Goal: Information Seeking & Learning: Learn about a topic

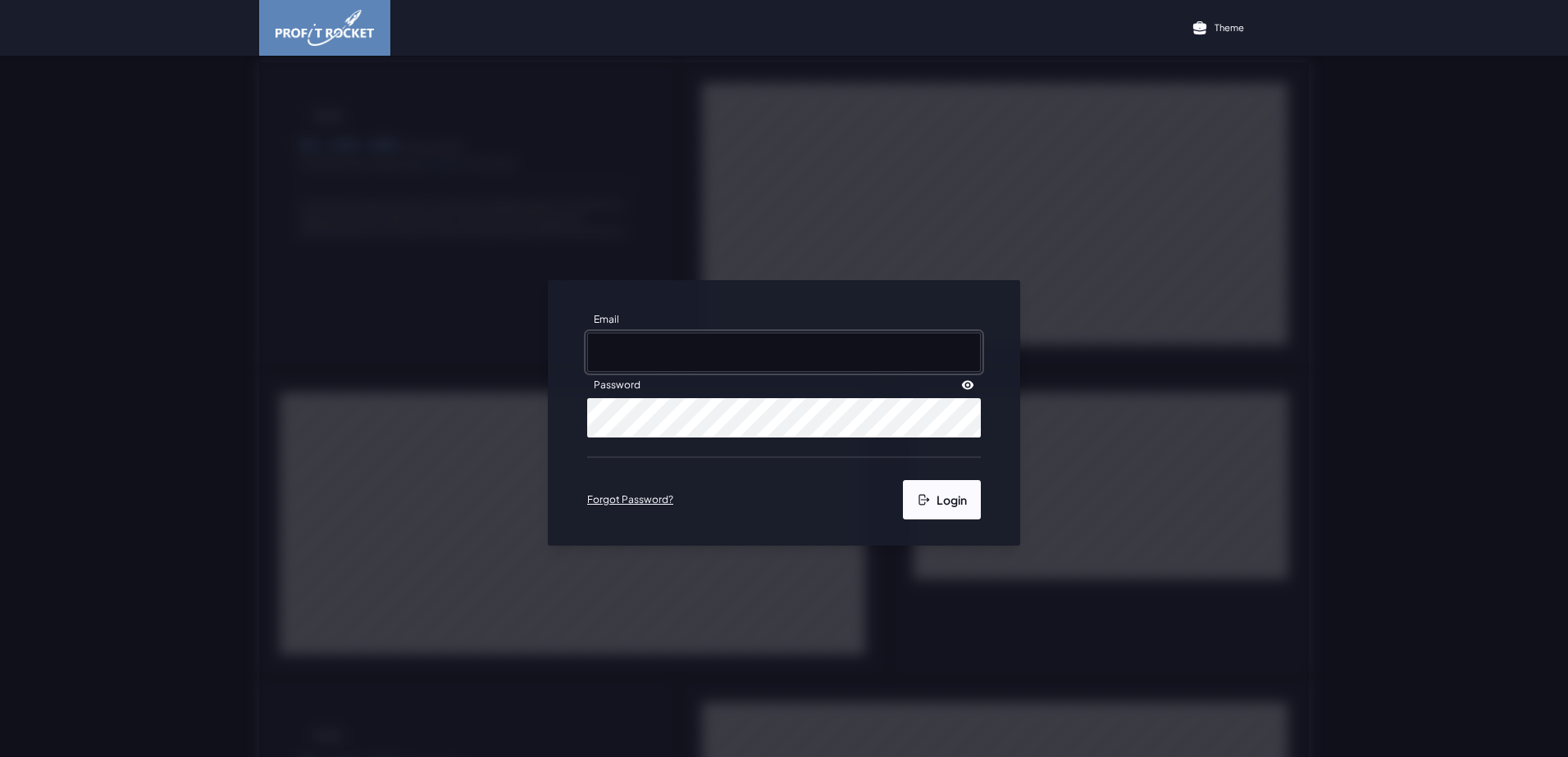
type input "[EMAIL_ADDRESS][DOMAIN_NAME]"
click at [793, 331] on icon "submit" at bounding box center [921, 500] width 6 height 11
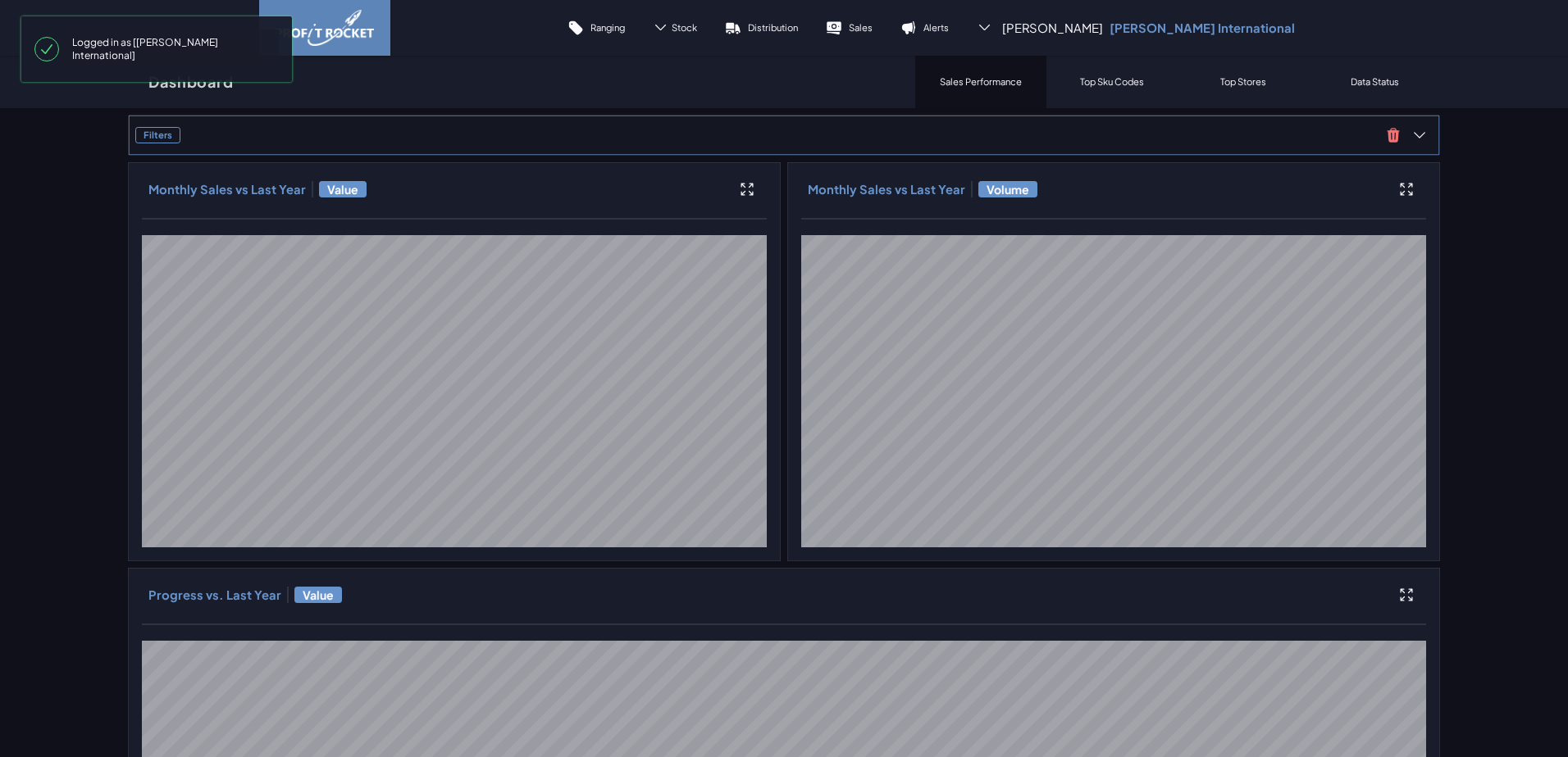
click at [252, 145] on div "Filters" at bounding box center [784, 135] width 1312 height 41
click at [793, 25] on p "Sales" at bounding box center [860, 28] width 23 height 13
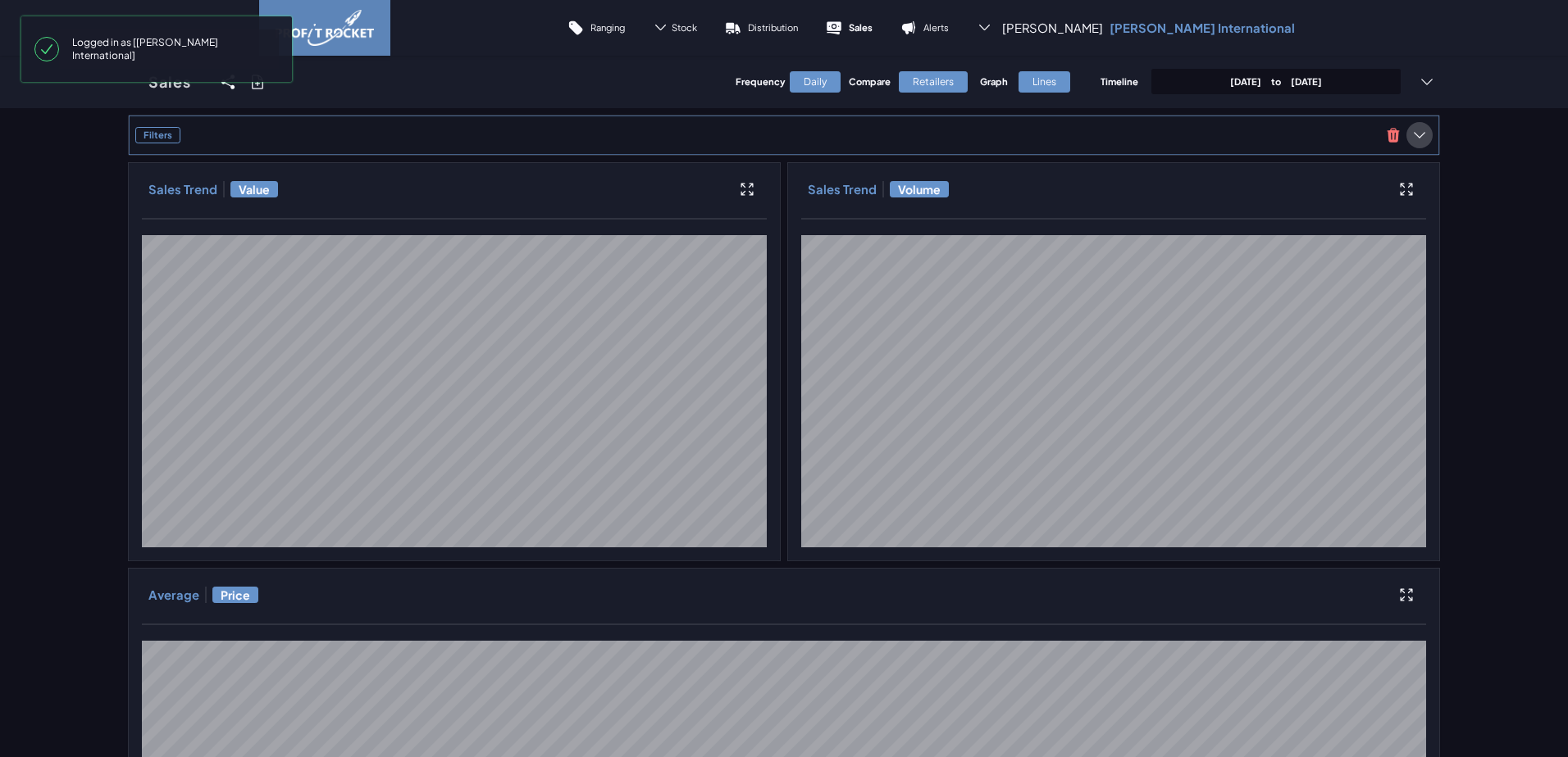
click at [793, 133] on icon at bounding box center [1419, 135] width 16 height 16
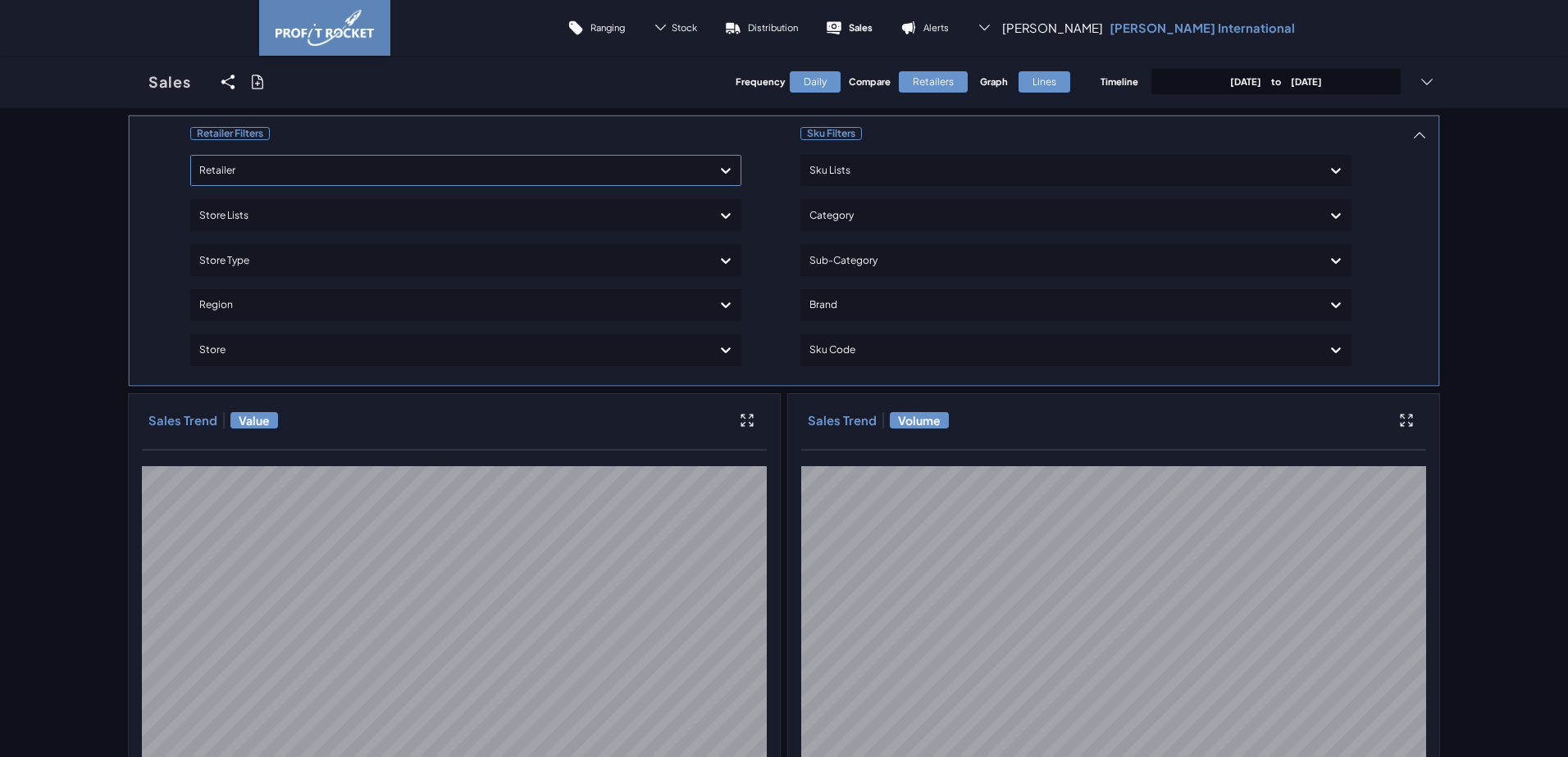
click at [219, 178] on div at bounding box center [450, 171] width 503 height 23
click at [231, 248] on div "Shoprite Checkers" at bounding box center [466, 245] width 537 height 28
click at [793, 314] on div at bounding box center [1061, 305] width 503 height 23
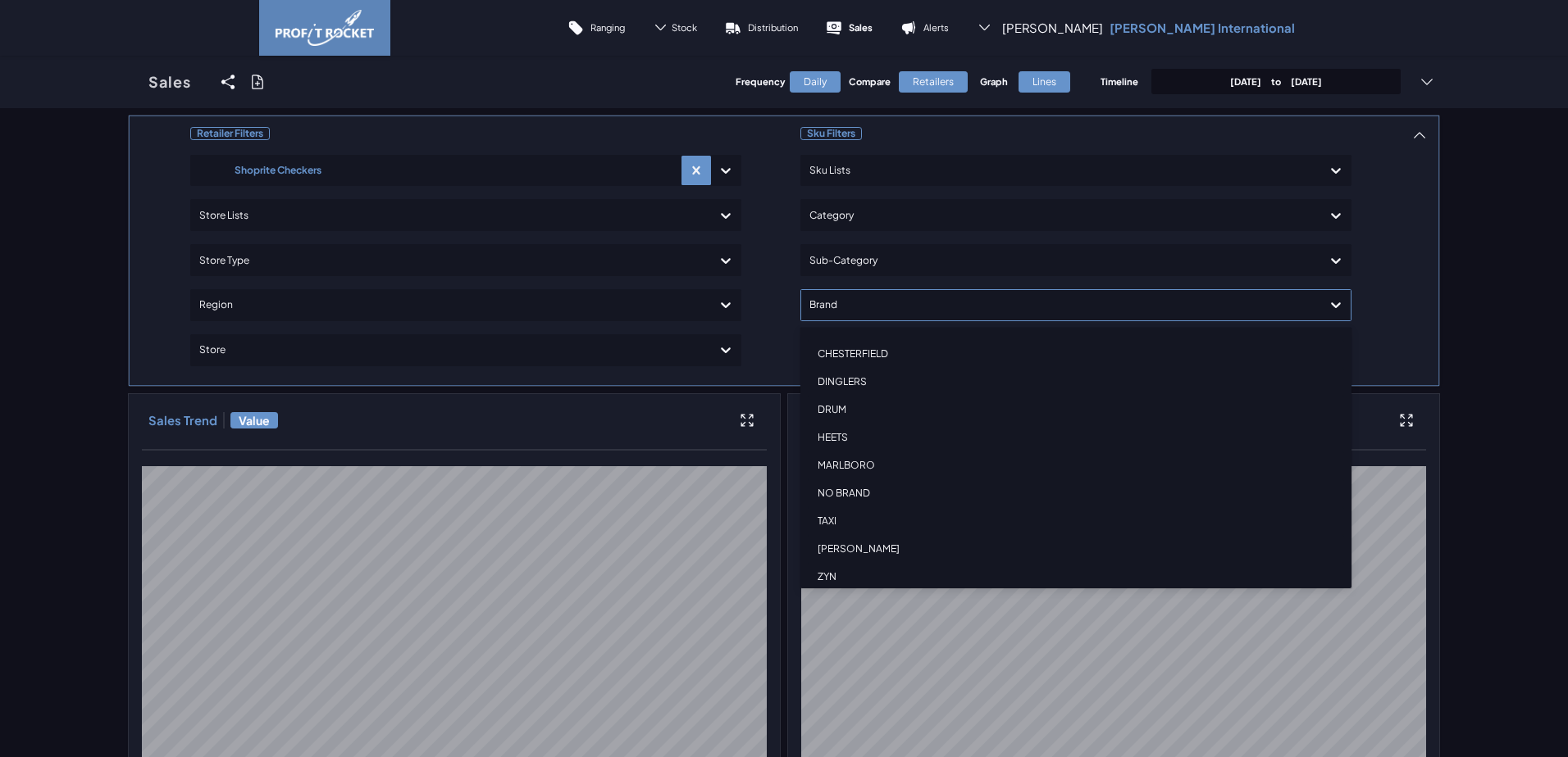
scroll to position [123, 0]
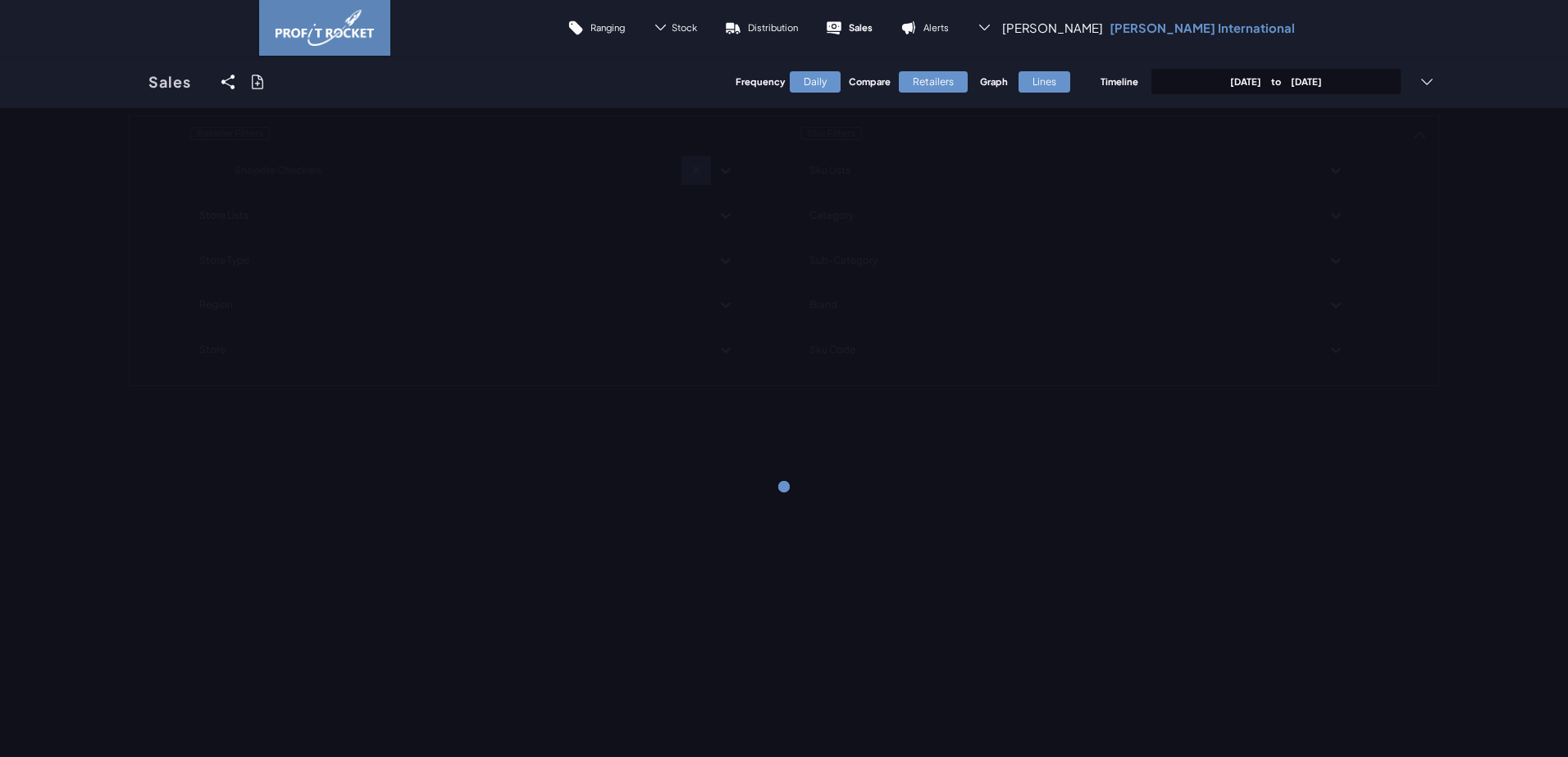
drag, startPoint x: 1415, startPoint y: 338, endPoint x: 1253, endPoint y: 328, distance: 162.3
click at [793, 331] on div "Retailer Filters Shoprite Checkers Store Lists Store Type Region Store Sku Filt…" at bounding box center [784, 250] width 1312 height 272
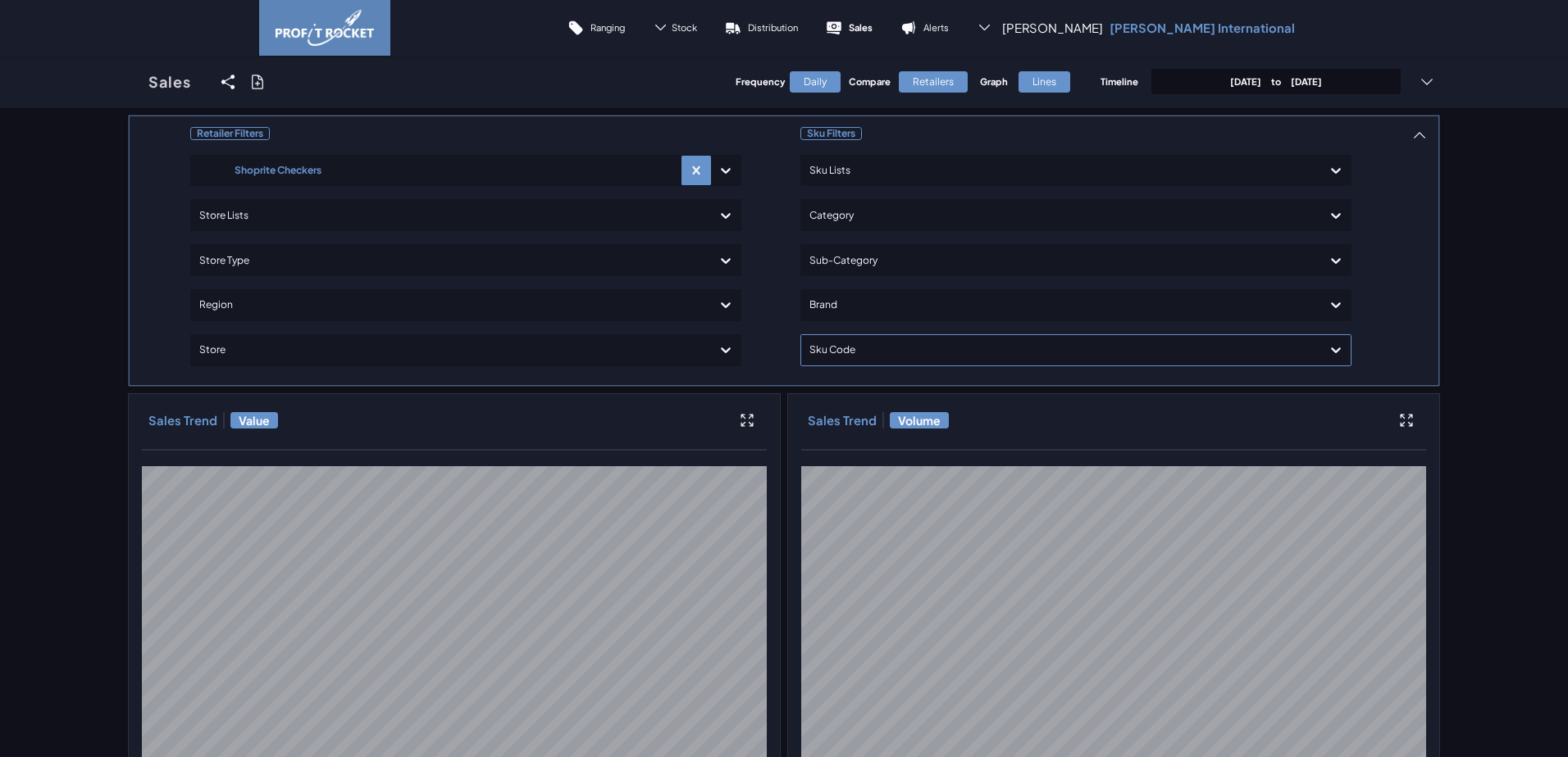
click at [793, 331] on div at bounding box center [1061, 350] width 503 height 23
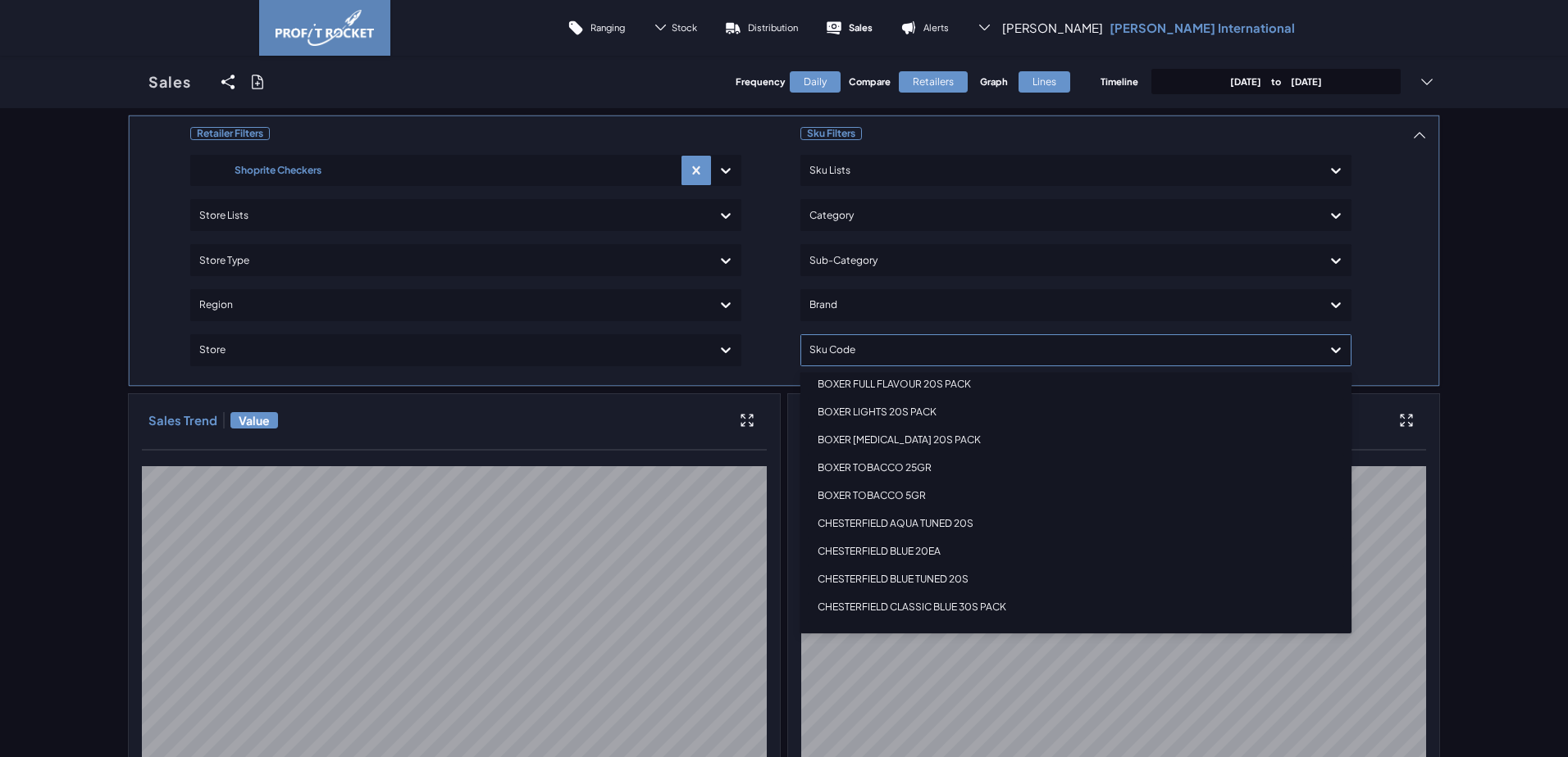
scroll to position [164, 0]
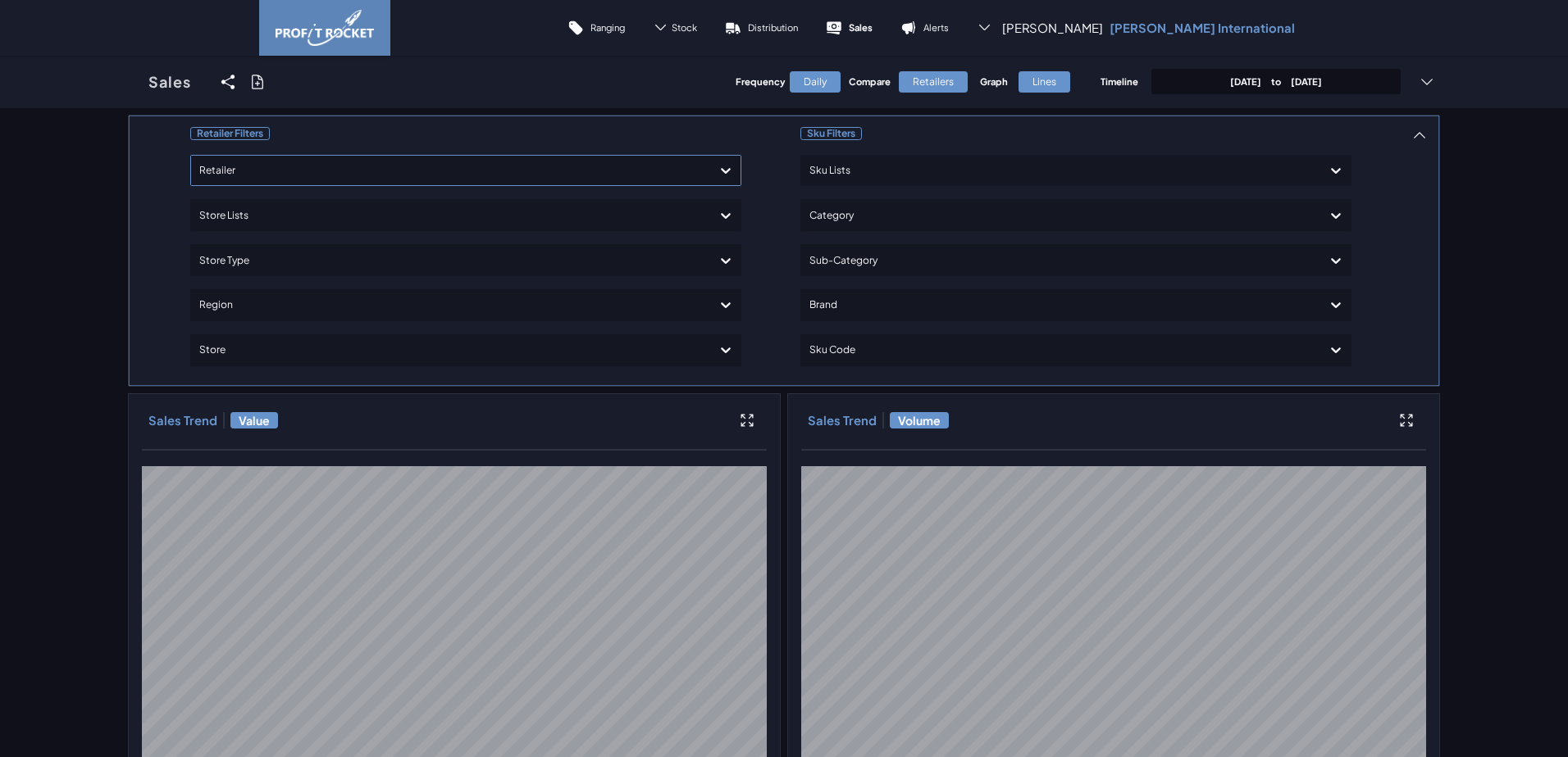
click at [638, 172] on div at bounding box center [450, 171] width 503 height 23
click at [238, 219] on div "Pick 'n Pay" at bounding box center [466, 217] width 537 height 28
click at [793, 331] on div at bounding box center [1061, 350] width 503 height 23
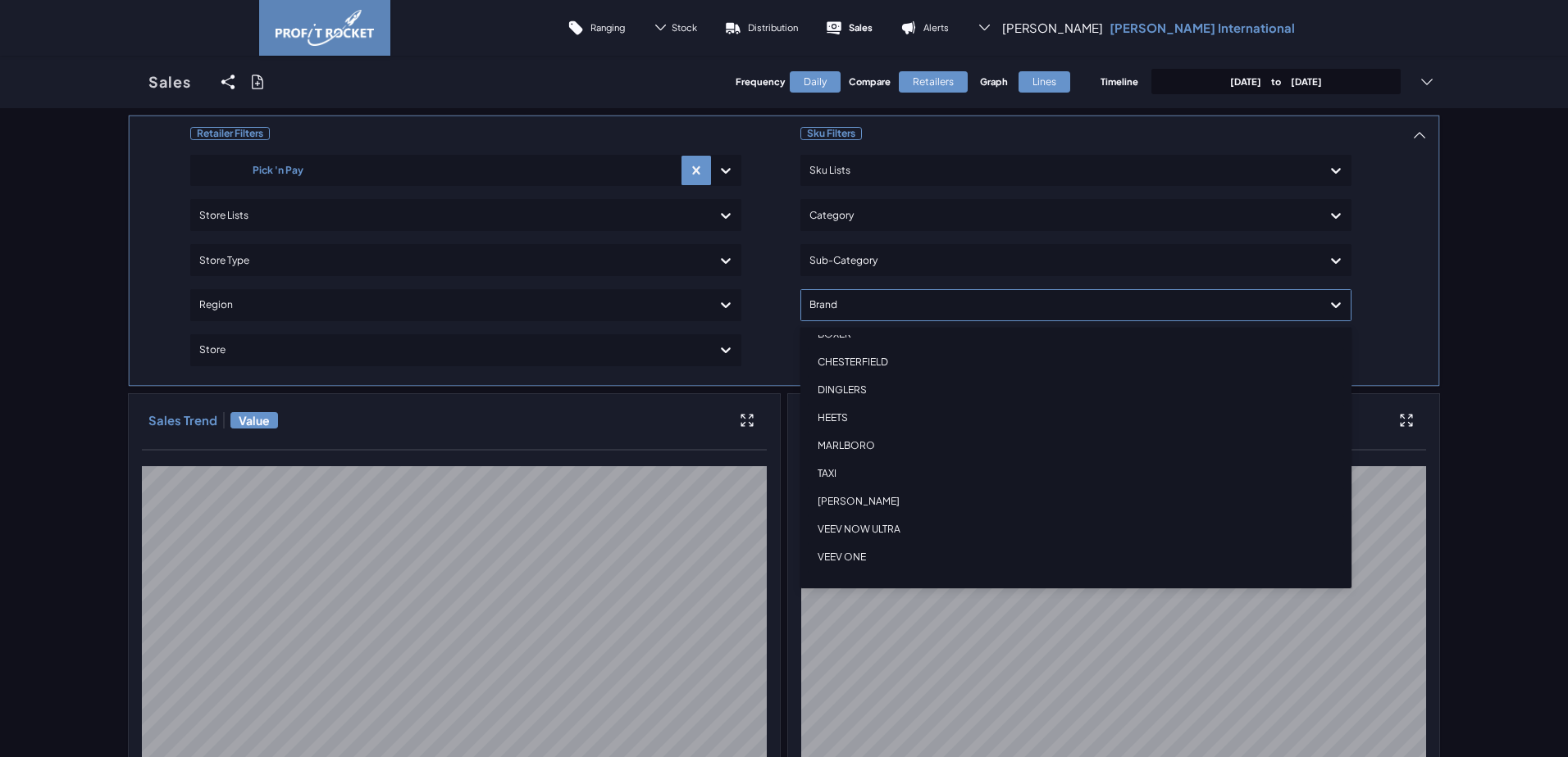
scroll to position [123, 0]
click at [793, 331] on div "VEEV ONE STARTER KIT" at bounding box center [1076, 536] width 537 height 28
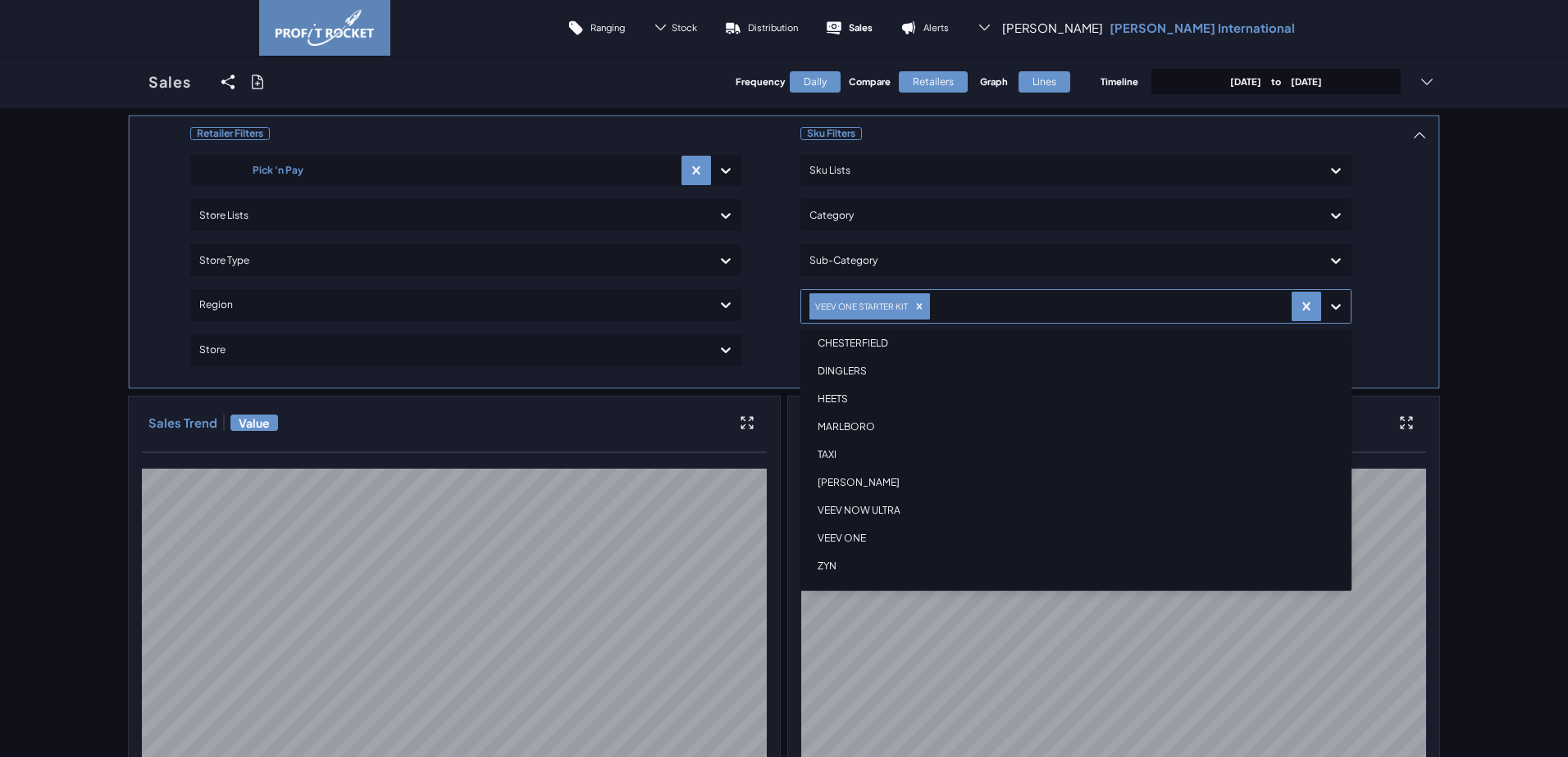
scroll to position [95, 0]
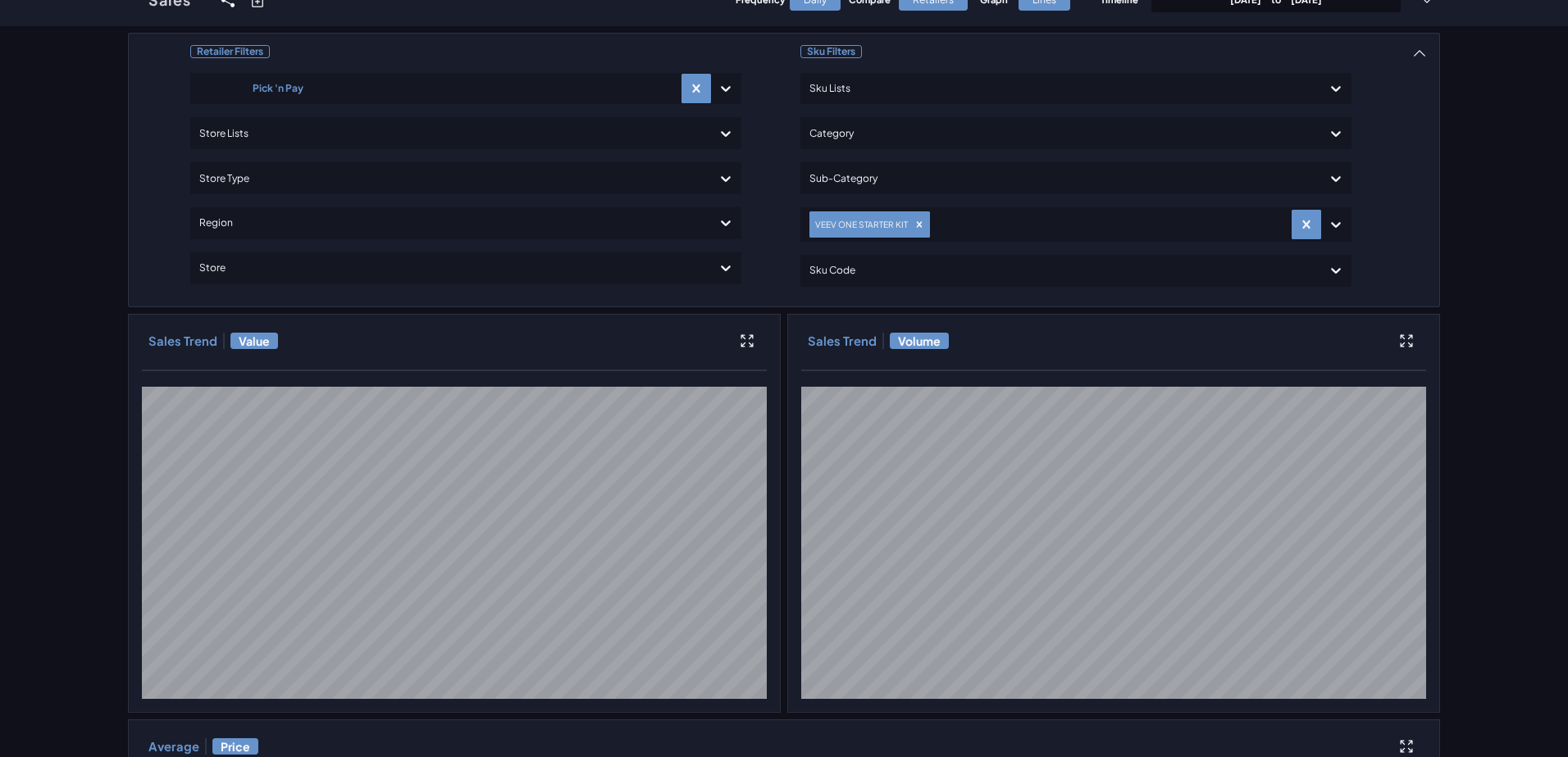
scroll to position [164, 0]
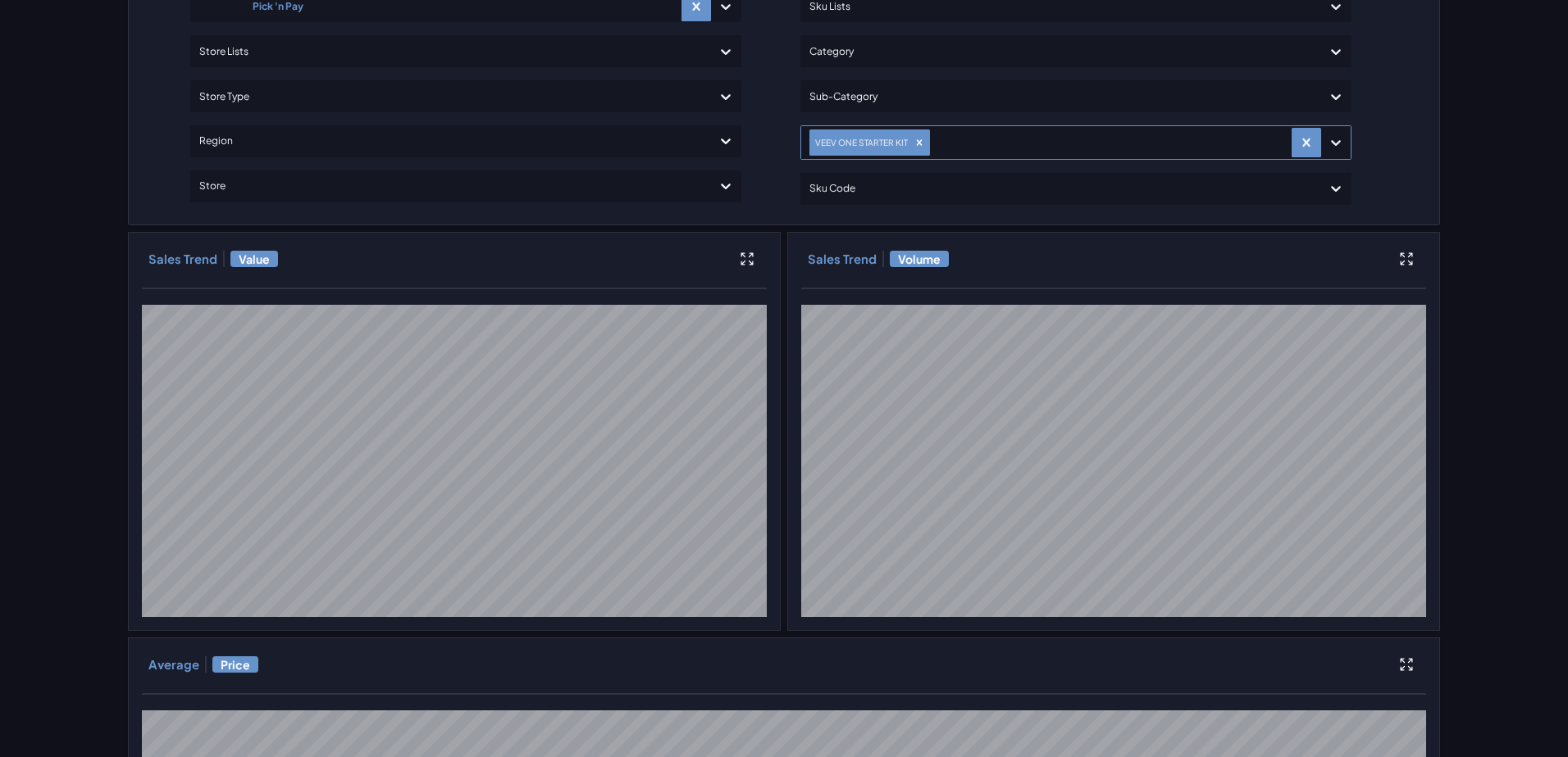
click at [793, 143] on icon at bounding box center [1336, 142] width 16 height 16
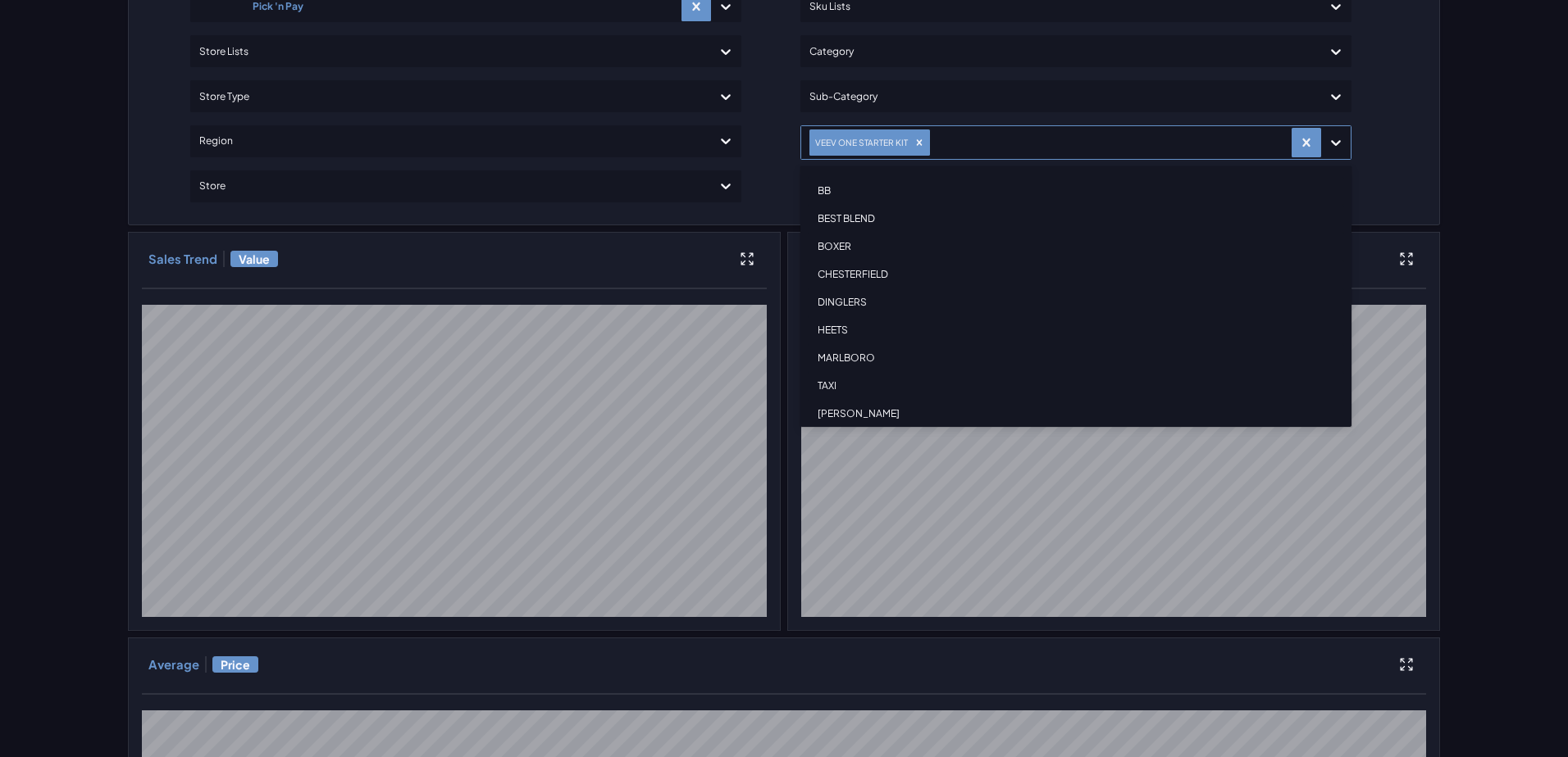
scroll to position [95, 0]
click at [793, 331] on div "VEEV NOW ULTRA" at bounding box center [1076, 347] width 537 height 28
click at [793, 145] on icon "Remove VEEV ONE STARTER KIT" at bounding box center [919, 142] width 12 height 12
click at [793, 177] on div "Retailer Filters Pick 'n Pay Store Lists Store Type Region Store Sku Filters Sk…" at bounding box center [784, 658] width 1312 height 1416
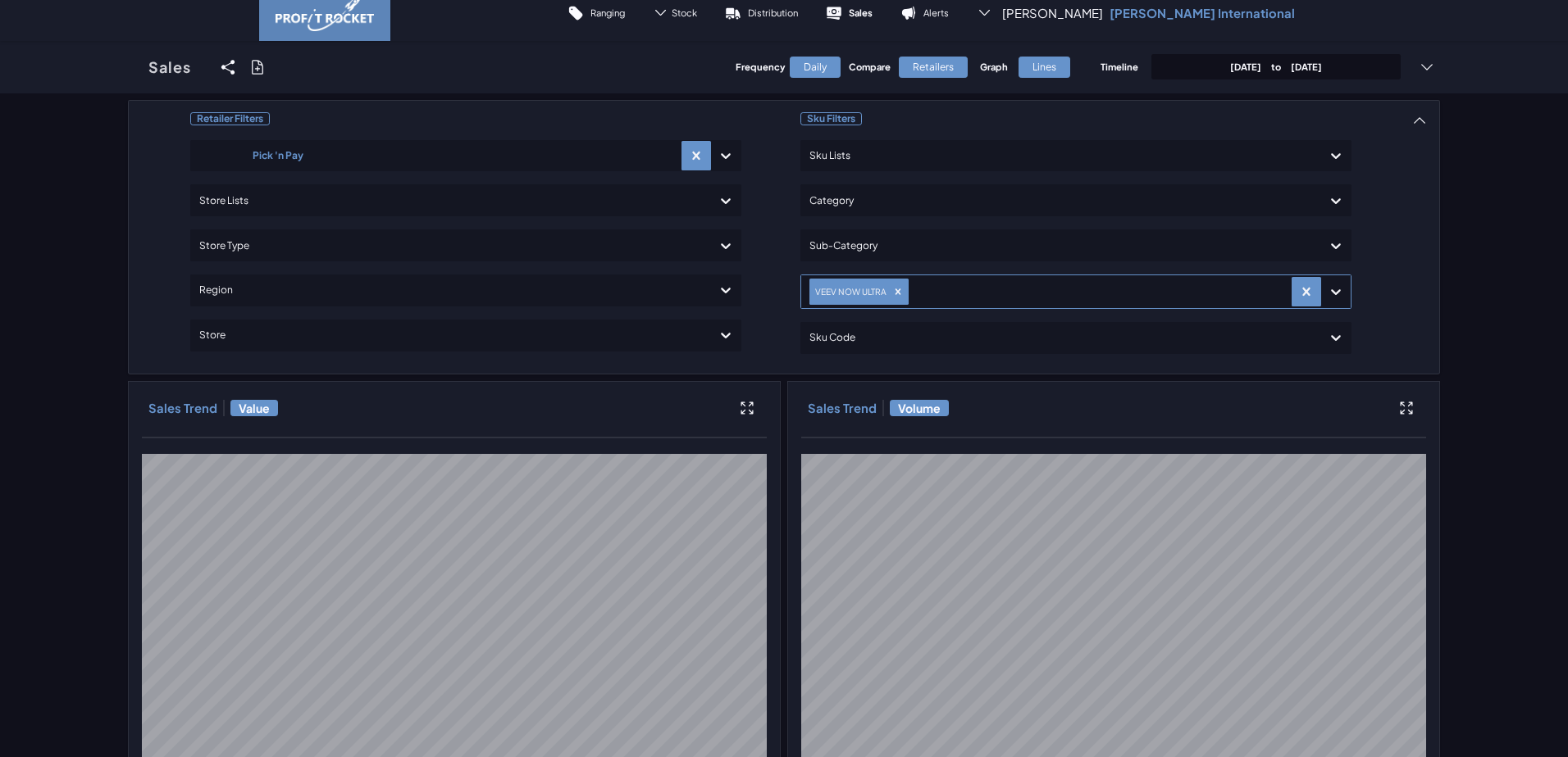
scroll to position [0, 0]
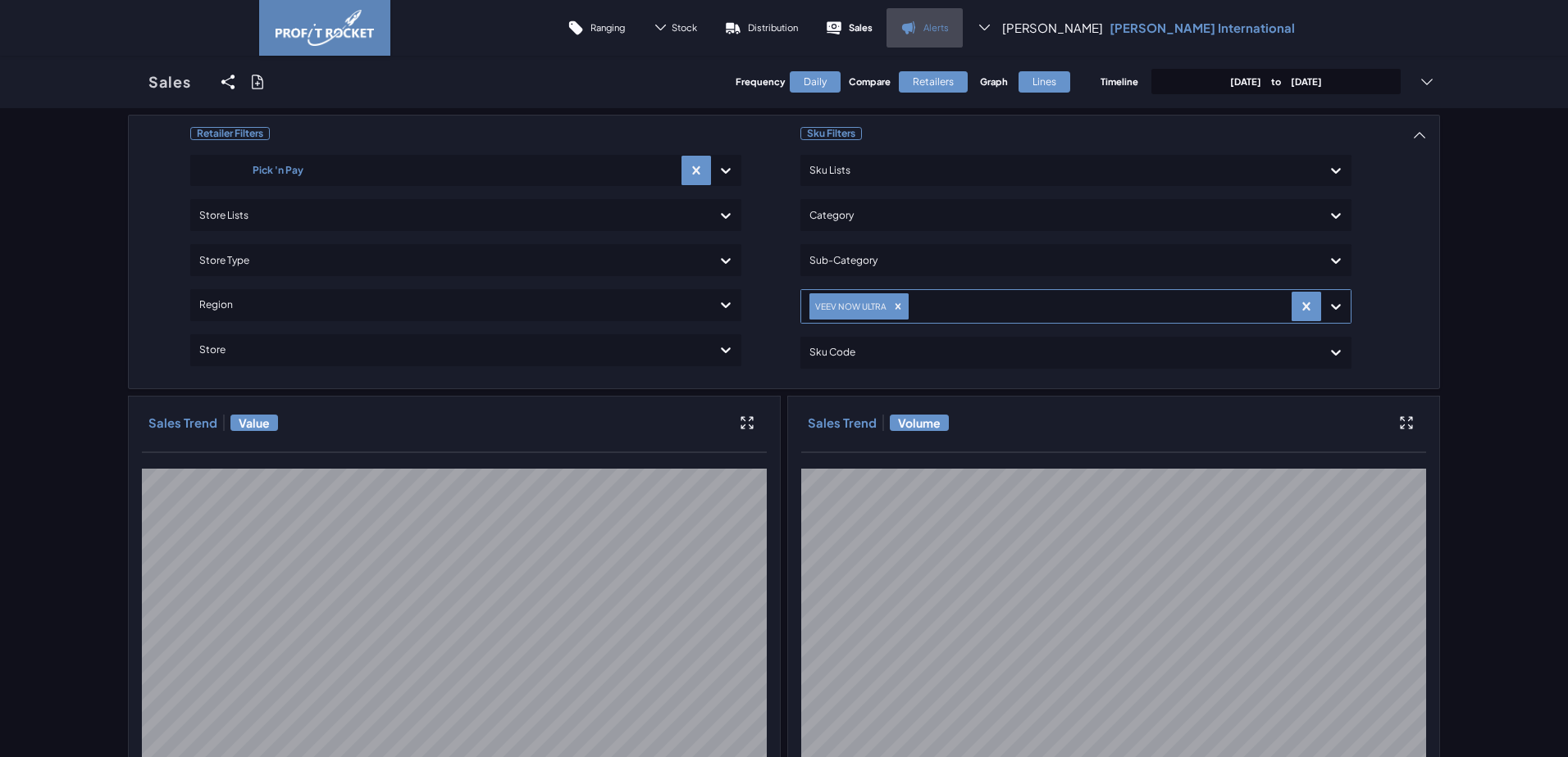
click at [793, 23] on p "Alerts" at bounding box center [936, 28] width 25 height 13
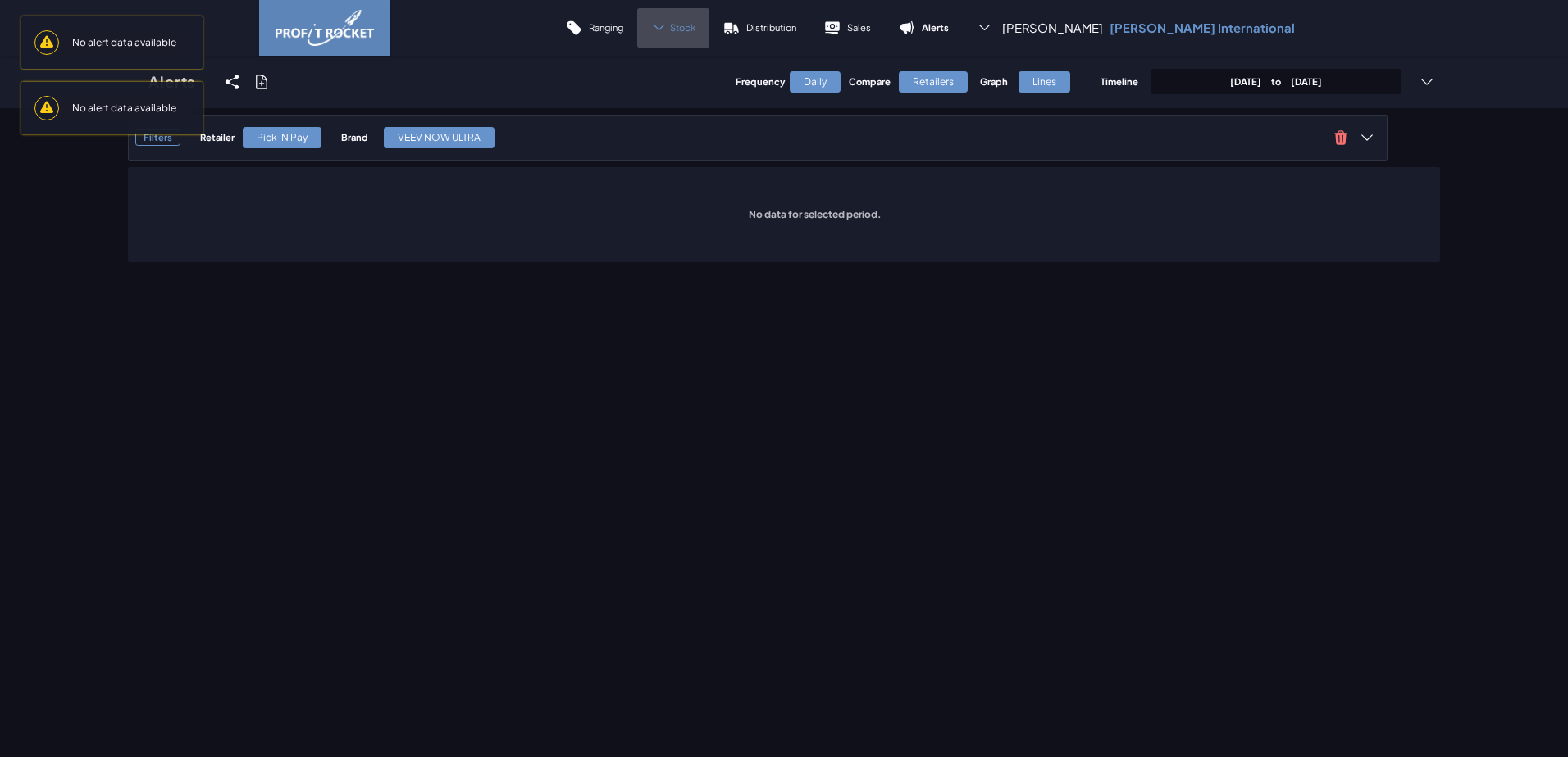
click at [710, 29] on div "Stock" at bounding box center [674, 28] width 72 height 40
click at [793, 34] on link "Distribution" at bounding box center [760, 28] width 101 height 40
